Goal: Navigation & Orientation: Find specific page/section

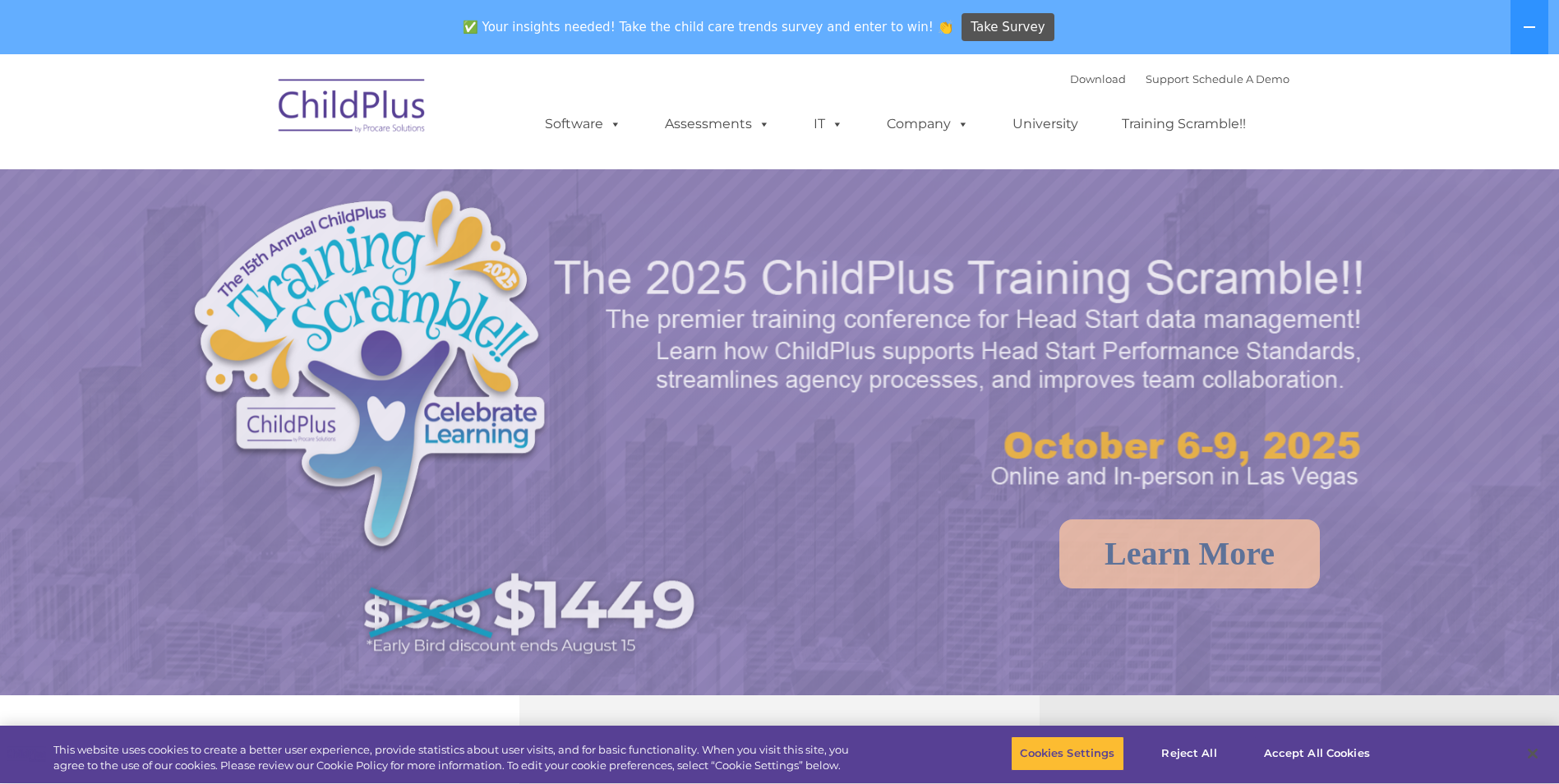
select select "MEDIUM"
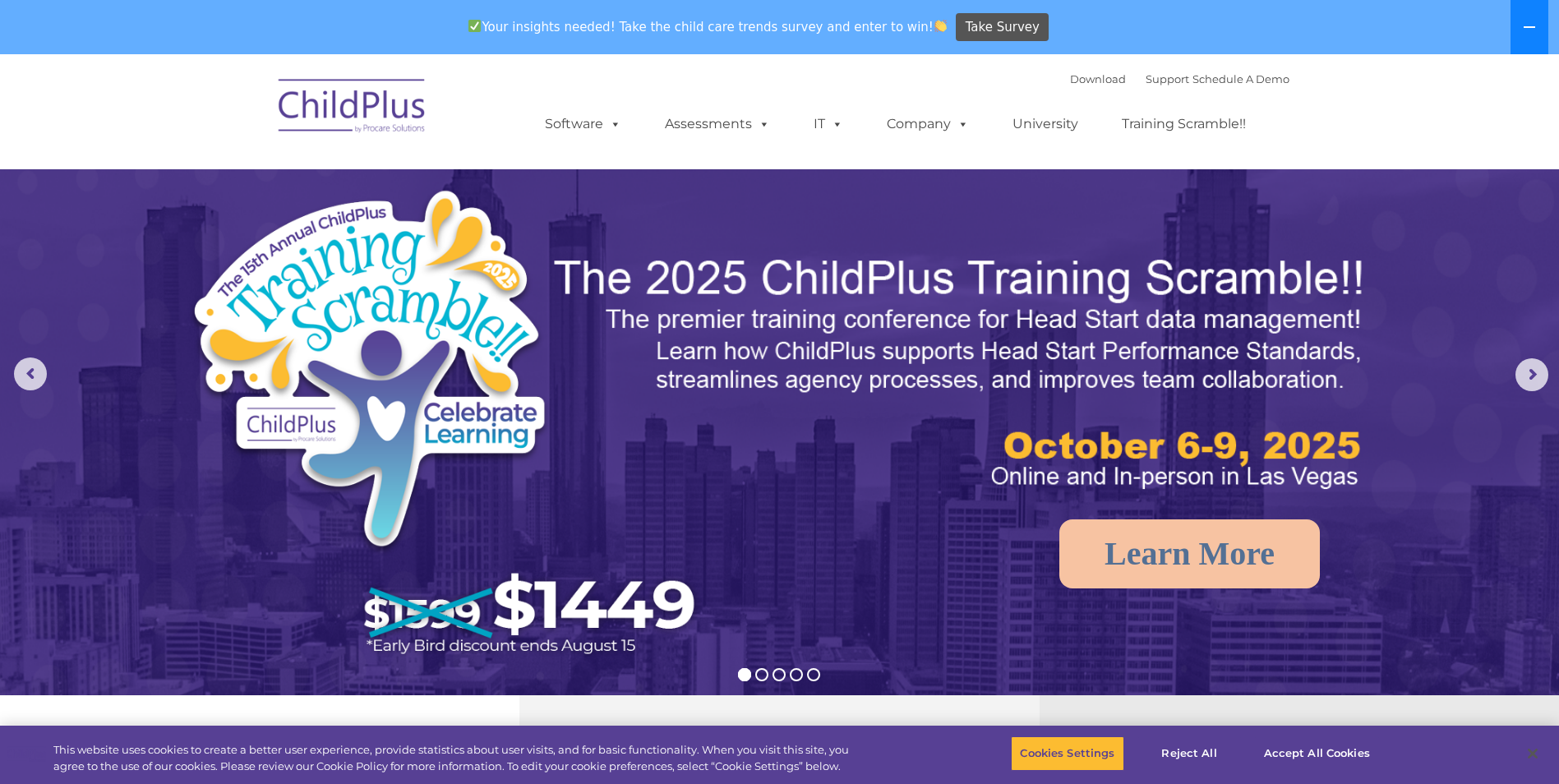
click at [1521, 28] on button at bounding box center [1529, 27] width 37 height 55
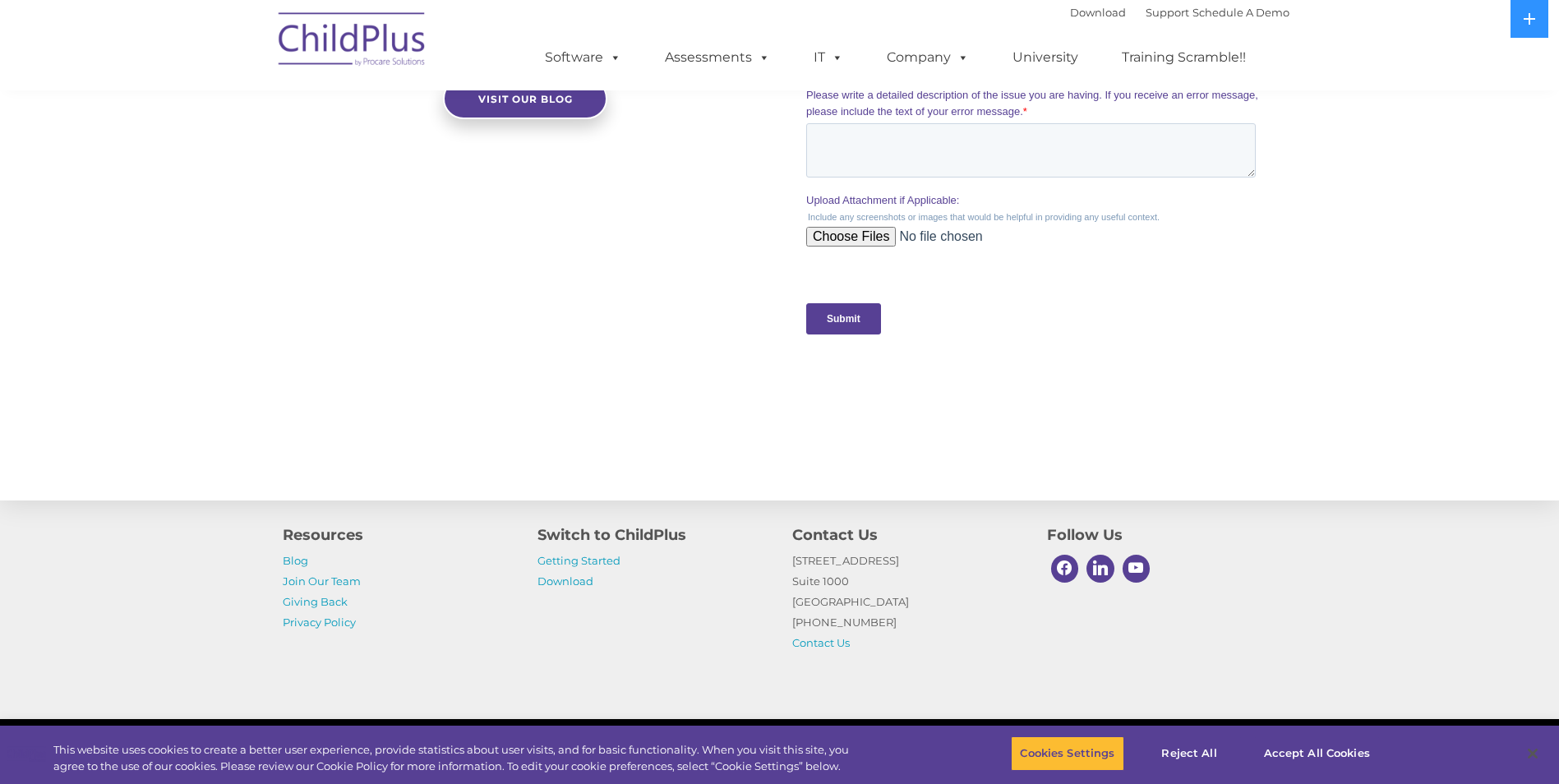
scroll to position [1562, 0]
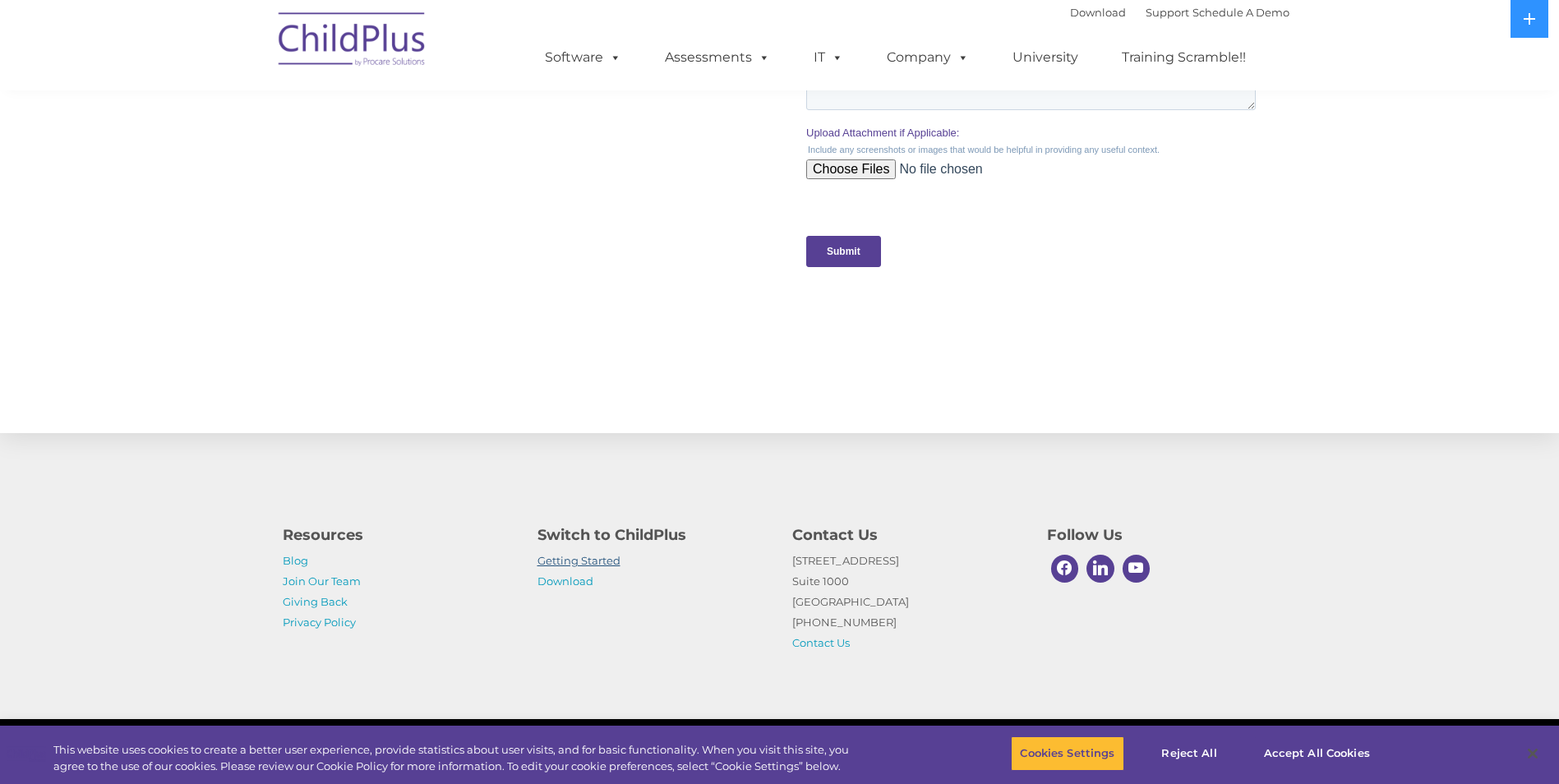
click at [617, 564] on link "Getting Started" at bounding box center [579, 561] width 83 height 13
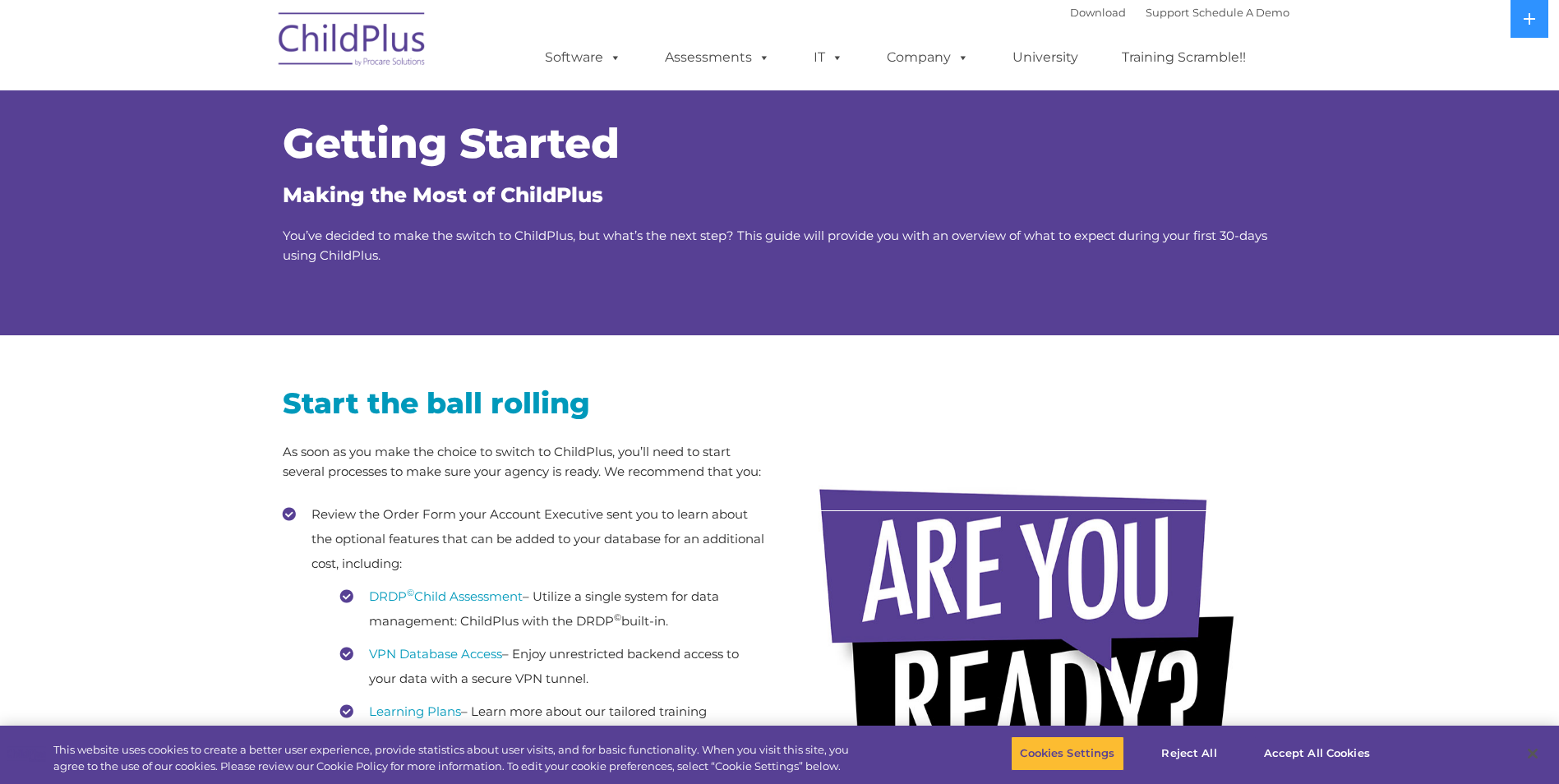
click at [312, 24] on img at bounding box center [352, 42] width 164 height 82
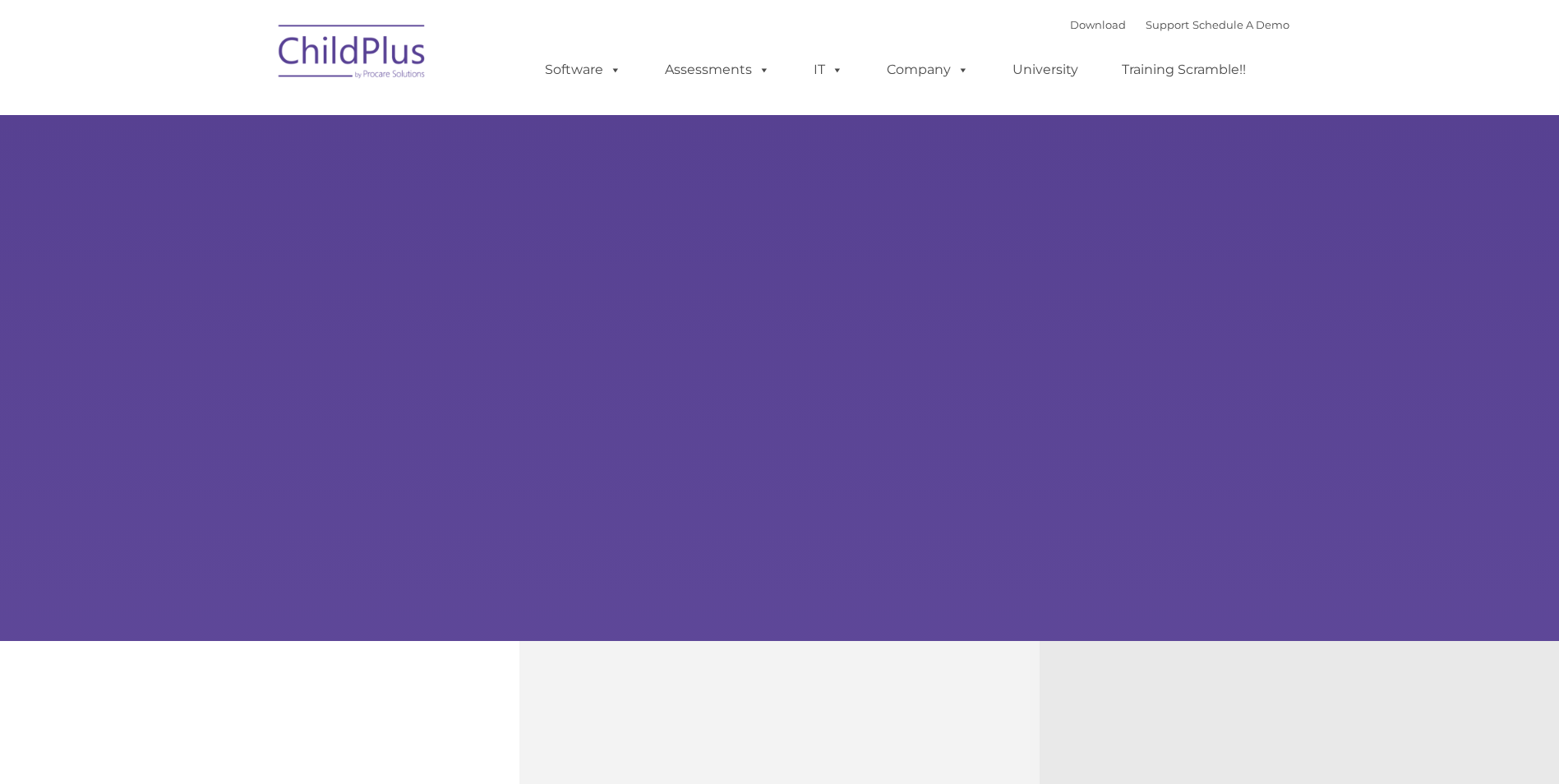
type input ""
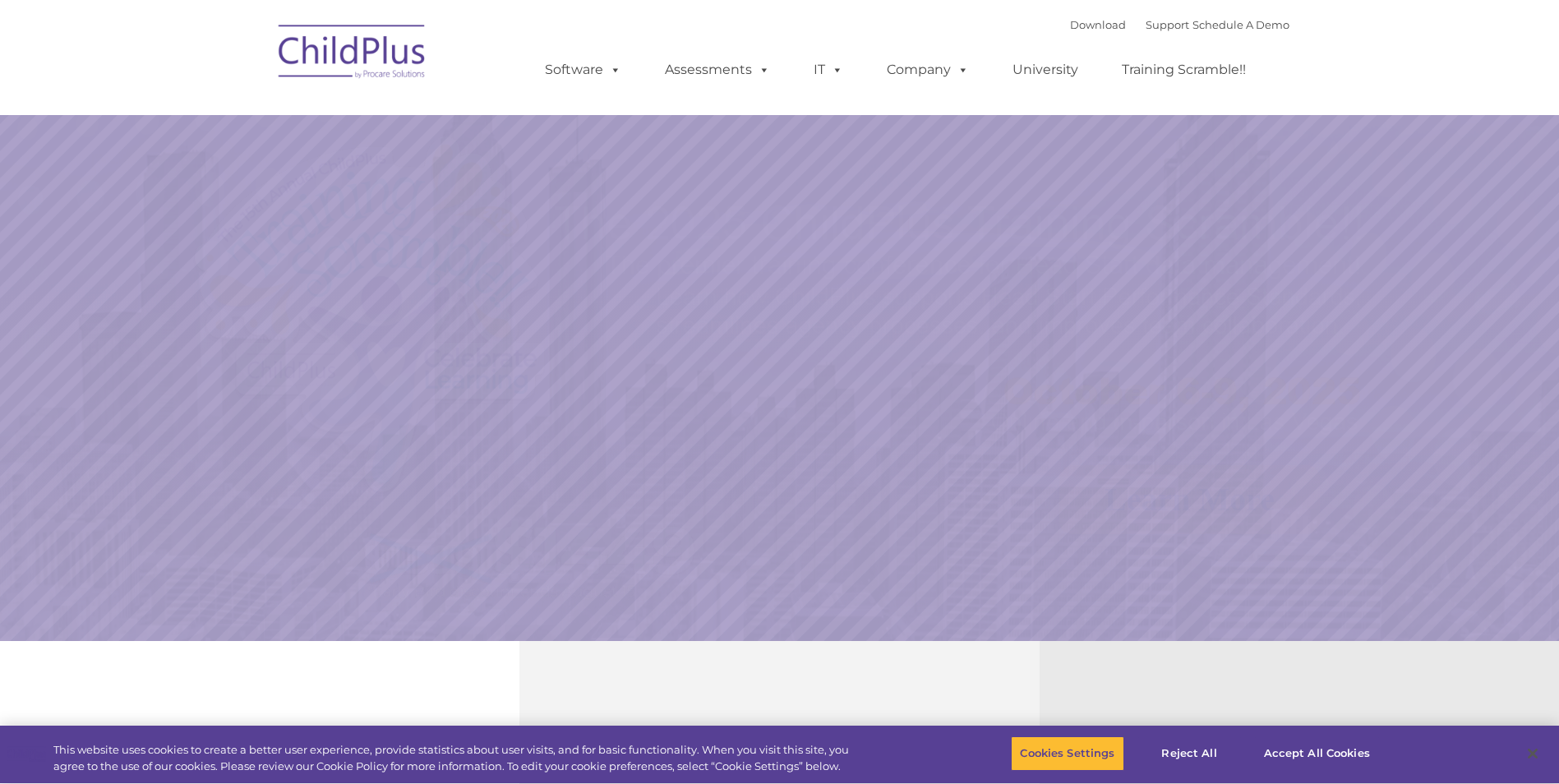
select select "MEDIUM"
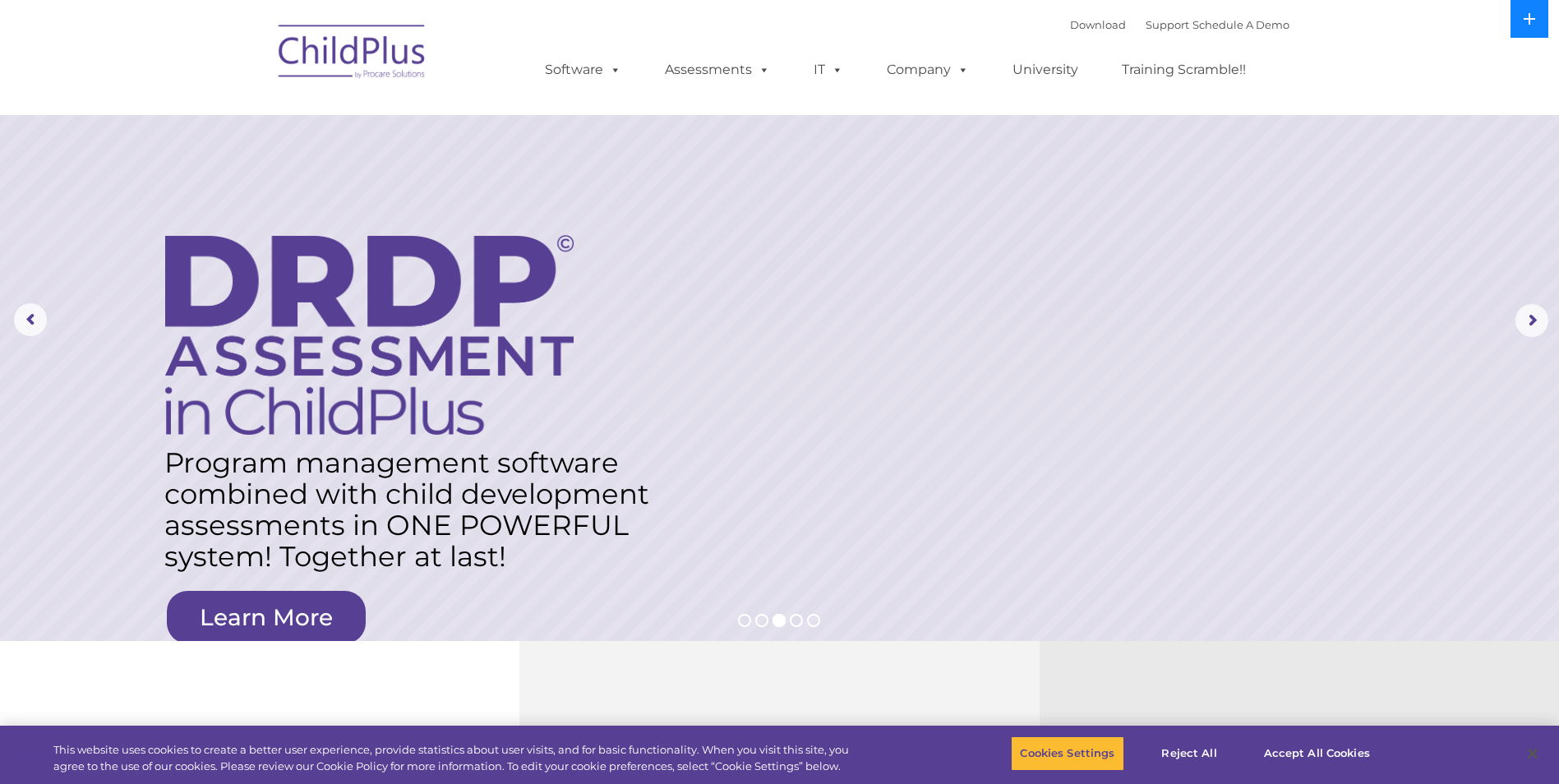
click at [1521, 14] on button at bounding box center [1529, 18] width 37 height 37
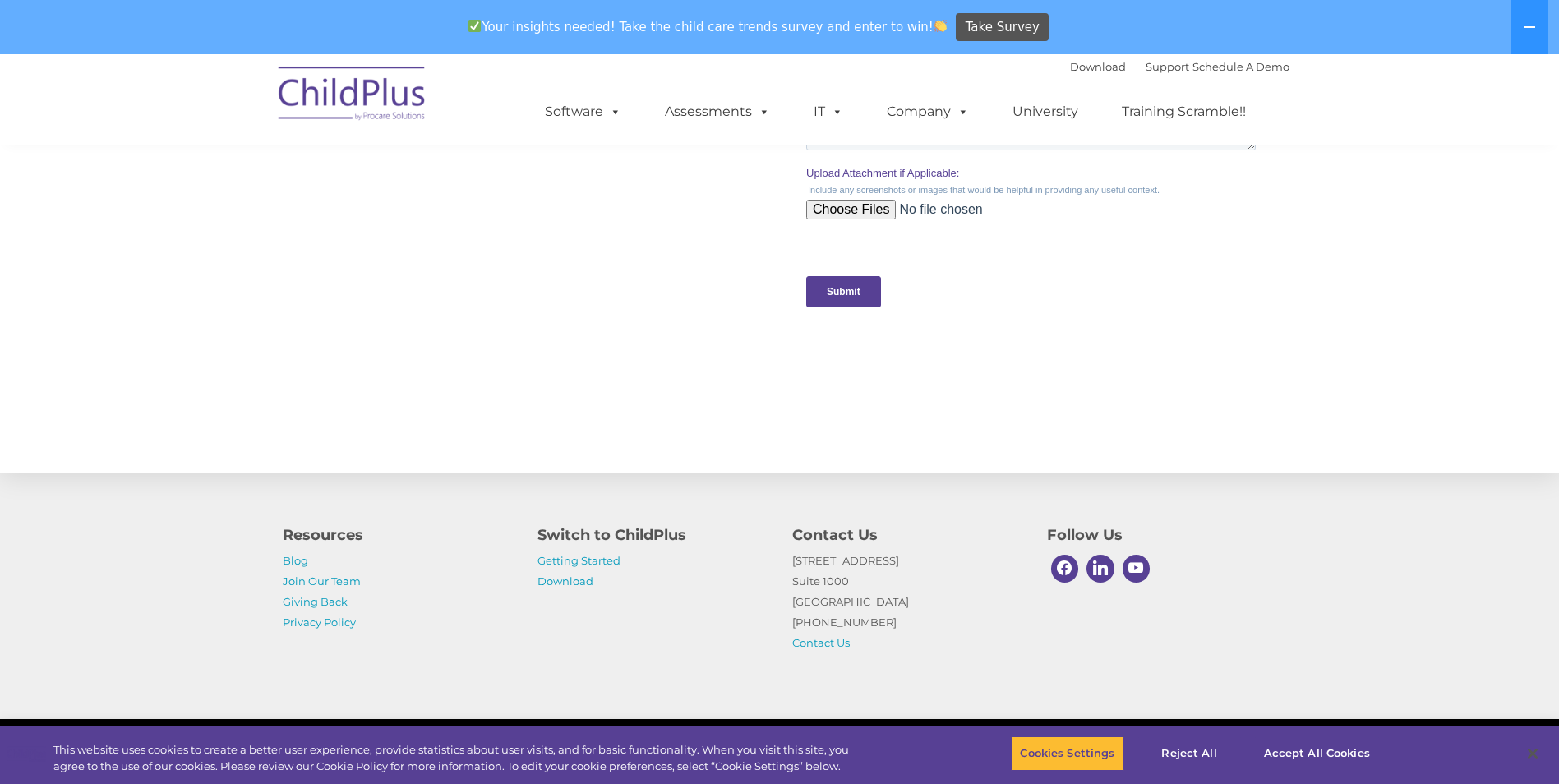
scroll to position [1616, 0]
